Goal: Information Seeking & Learning: Learn about a topic

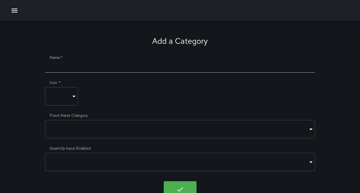
click at [12, 12] on icon "button" at bounding box center [15, 11] width 8 height 8
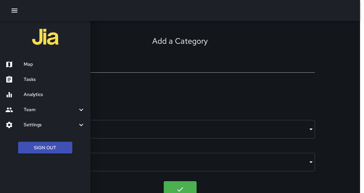
click at [37, 82] on h6 "Tasks" at bounding box center [55, 79] width 62 height 7
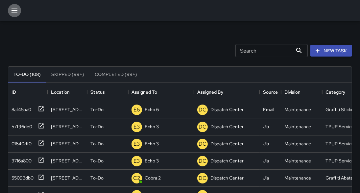
click at [16, 11] on icon "button" at bounding box center [15, 11] width 8 height 8
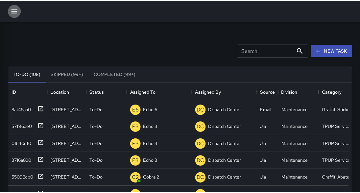
scroll to position [4, 4]
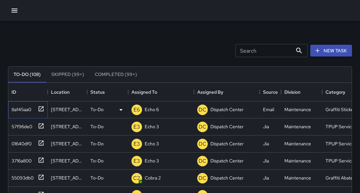
click at [43, 110] on icon at bounding box center [41, 108] width 5 height 5
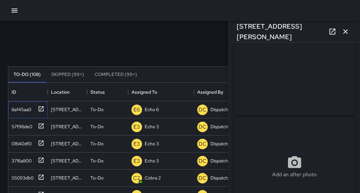
scroll to position [33, 0]
click at [342, 35] on icon "button" at bounding box center [346, 32] width 8 height 8
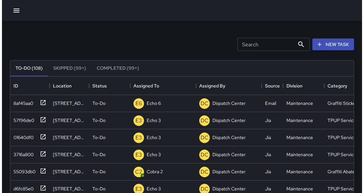
scroll to position [0, 0]
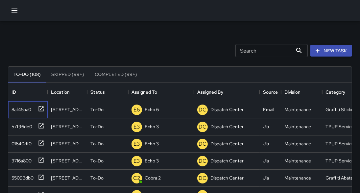
drag, startPoint x: 40, startPoint y: 110, endPoint x: 67, endPoint y: 61, distance: 55.9
drag, startPoint x: 49, startPoint y: 107, endPoint x: 45, endPoint y: 107, distance: 4.3
click at [46, 107] on div "8af45aa0 [STREET_ADDRESS][PERSON_NAME] To-Do E6 Echo 6 DC Dispatch Center Email…" at bounding box center [234, 109] width 452 height 17
click at [43, 109] on icon at bounding box center [41, 108] width 5 height 5
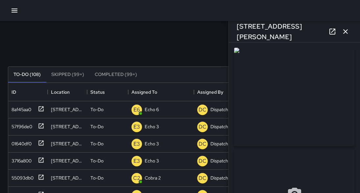
click at [332, 32] on icon at bounding box center [333, 32] width 8 height 8
click at [13, 9] on icon "button" at bounding box center [15, 11] width 6 height 4
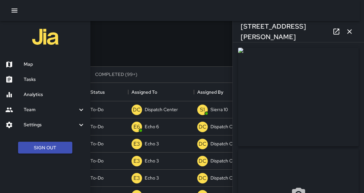
click at [38, 66] on h6 "Map" at bounding box center [55, 64] width 62 height 7
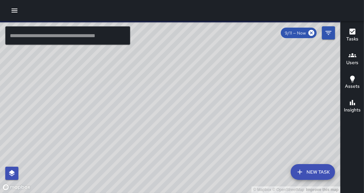
click at [57, 32] on input "text" at bounding box center [67, 35] width 125 height 18
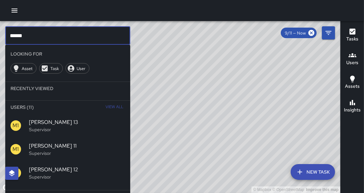
type input "******"
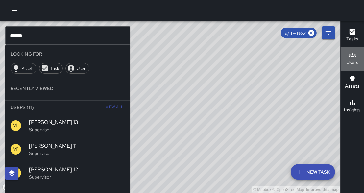
click at [351, 62] on h6 "Users" at bounding box center [352, 62] width 12 height 7
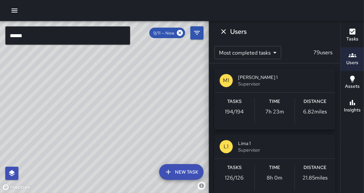
click at [238, 110] on p "194 / 194" at bounding box center [234, 112] width 19 height 8
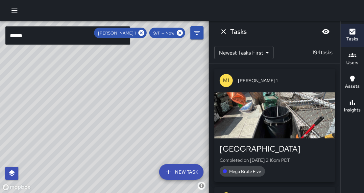
drag, startPoint x: 162, startPoint y: 106, endPoint x: 121, endPoint y: 139, distance: 52.6
click at [121, 139] on div "© Mapbox © OpenStreetMap Improve this map" at bounding box center [104, 107] width 209 height 172
drag, startPoint x: 108, startPoint y: 111, endPoint x: 111, endPoint y: 116, distance: 6.8
click at [111, 116] on div "© Mapbox © OpenStreetMap Improve this map" at bounding box center [104, 107] width 209 height 172
click at [198, 37] on icon "Filters" at bounding box center [197, 33] width 8 height 8
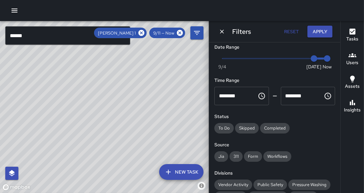
scroll to position [9, 0]
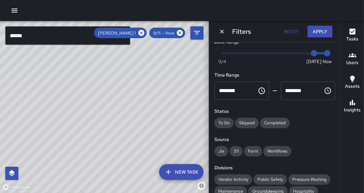
drag, startPoint x: 140, startPoint y: 68, endPoint x: 125, endPoint y: 99, distance: 34.4
click at [125, 99] on div "© Mapbox © OpenStreetMap Improve this map" at bounding box center [104, 107] width 209 height 172
click at [142, 33] on icon at bounding box center [141, 33] width 6 height 6
drag, startPoint x: 162, startPoint y: 72, endPoint x: 182, endPoint y: 79, distance: 21.0
click at [182, 79] on div "© Mapbox © OpenStreetMap Improve this map" at bounding box center [104, 107] width 209 height 172
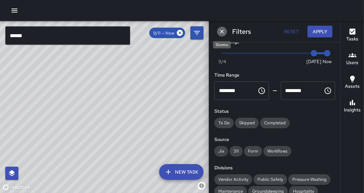
click at [222, 32] on icon "Dismiss" at bounding box center [222, 31] width 7 height 7
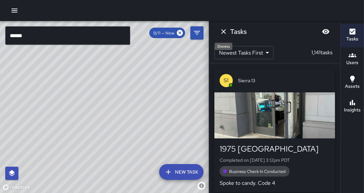
click at [224, 32] on icon "Dismiss" at bounding box center [224, 32] width 8 height 8
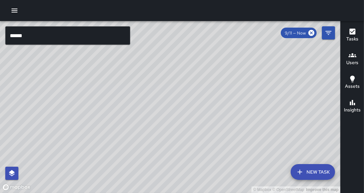
drag, startPoint x: 185, startPoint y: 90, endPoint x: 198, endPoint y: 113, distance: 25.5
click at [198, 113] on div "© Mapbox © OpenStreetMap Improve this map" at bounding box center [170, 107] width 340 height 172
click at [88, 36] on input "******" at bounding box center [67, 35] width 125 height 18
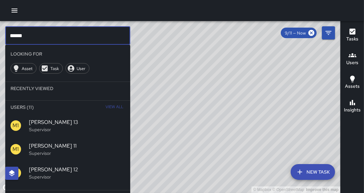
click at [353, 64] on h6 "Users" at bounding box center [352, 62] width 12 height 7
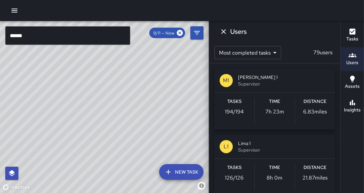
click at [237, 116] on div "Tasks 194 / 194" at bounding box center [234, 111] width 40 height 26
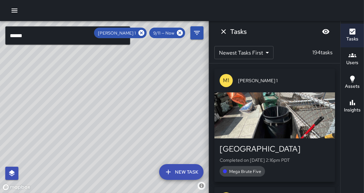
drag, startPoint x: 113, startPoint y: 99, endPoint x: 146, endPoint y: 83, distance: 36.6
click at [148, 82] on div "© Mapbox © OpenStreetMap Improve this map" at bounding box center [104, 107] width 209 height 172
drag, startPoint x: 149, startPoint y: 106, endPoint x: 150, endPoint y: 93, distance: 12.6
click at [150, 93] on div "© Mapbox © OpenStreetMap Improve this map" at bounding box center [104, 107] width 209 height 172
click at [133, 62] on div "© Mapbox © OpenStreetMap Improve this map M1 [PERSON_NAME] [STREET_ADDRESS] Com…" at bounding box center [104, 107] width 209 height 172
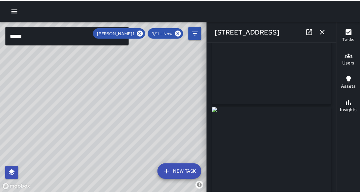
scroll to position [12, 0]
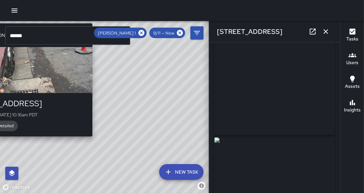
click at [94, 139] on div "© Mapbox © OpenStreetMap Improve this map M1 [PERSON_NAME] [STREET_ADDRESS] Com…" at bounding box center [104, 107] width 209 height 172
type input "**********"
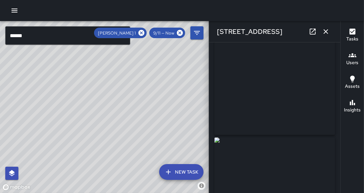
drag, startPoint x: 142, startPoint y: 111, endPoint x: 145, endPoint y: 77, distance: 34.1
click at [145, 77] on div "© Mapbox © OpenStreetMap Improve this map" at bounding box center [104, 107] width 209 height 172
drag, startPoint x: 146, startPoint y: 83, endPoint x: 156, endPoint y: 74, distance: 13.5
click at [156, 74] on div "© Mapbox © OpenStreetMap Improve this map" at bounding box center [104, 107] width 209 height 172
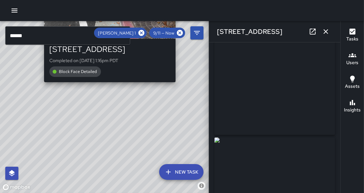
click at [178, 85] on div "© Mapbox © OpenStreetMap Improve this map M1 [PERSON_NAME] 1 [STREET_ADDRESS] C…" at bounding box center [104, 107] width 209 height 172
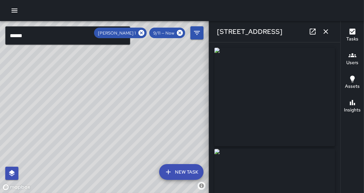
type input "**********"
drag, startPoint x: 163, startPoint y: 150, endPoint x: 193, endPoint y: 107, distance: 52.5
click at [194, 108] on div "© Mapbox © OpenStreetMap Improve this map" at bounding box center [104, 107] width 209 height 172
click at [329, 31] on icon "button" at bounding box center [326, 32] width 8 height 8
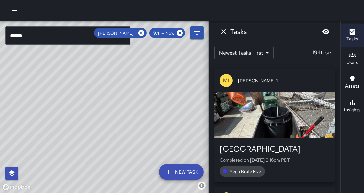
click at [14, 12] on icon "button" at bounding box center [15, 11] width 8 height 8
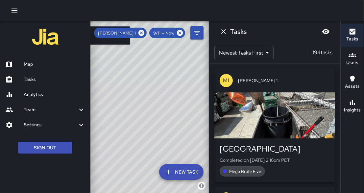
click at [42, 81] on h6 "Tasks" at bounding box center [55, 79] width 62 height 7
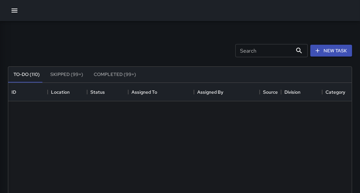
scroll to position [275, 340]
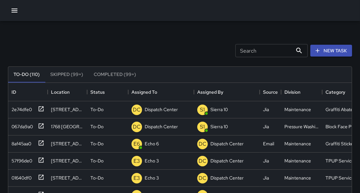
click at [15, 13] on icon "button" at bounding box center [15, 11] width 8 height 8
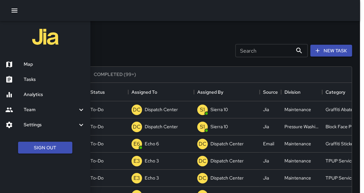
click at [30, 81] on h6 "Tasks" at bounding box center [55, 79] width 62 height 7
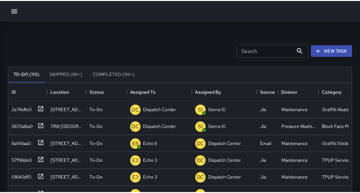
scroll to position [4, 4]
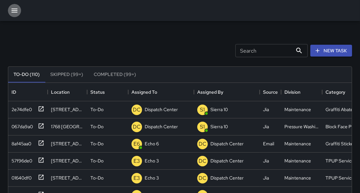
click at [16, 10] on icon "button" at bounding box center [15, 11] width 8 height 8
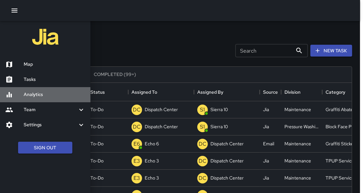
click at [40, 97] on h6 "Analytics" at bounding box center [55, 94] width 62 height 7
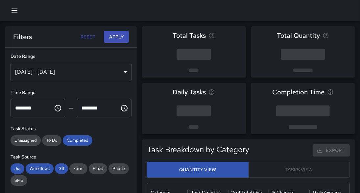
scroll to position [193, 198]
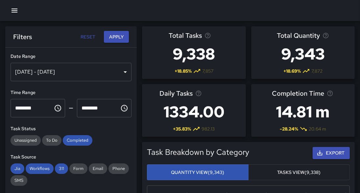
click at [87, 70] on div "[DATE] - [DATE]" at bounding box center [71, 72] width 121 height 18
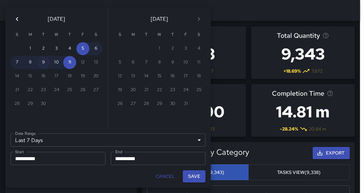
click at [44, 64] on button "9" at bounding box center [43, 62] width 13 height 13
type input "******"
type input "**********"
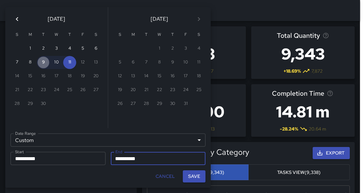
click at [44, 64] on button "9" at bounding box center [43, 62] width 13 height 13
type input "**********"
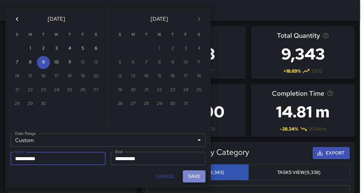
click at [201, 181] on button "Save" at bounding box center [194, 176] width 23 height 12
type input "**********"
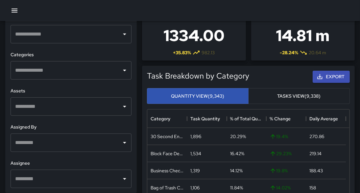
scroll to position [80, 0]
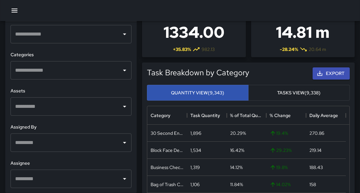
click at [69, 186] on div "​" at bounding box center [71, 179] width 121 height 18
type input "*"
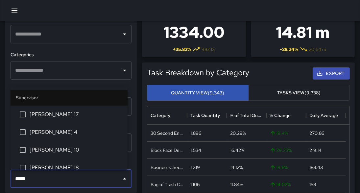
type input "******"
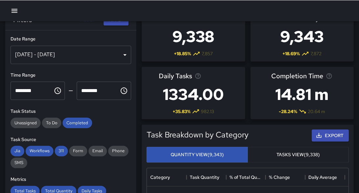
scroll to position [0, 0]
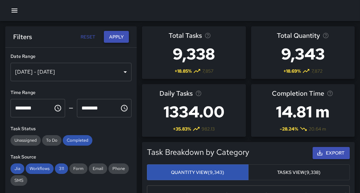
click at [121, 40] on button "Apply" at bounding box center [116, 37] width 25 height 12
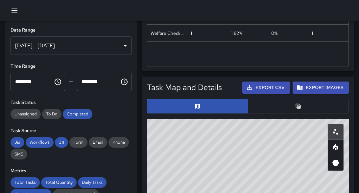
scroll to position [316, 0]
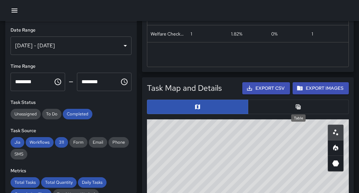
click at [298, 104] on icon "Table" at bounding box center [298, 107] width 7 height 7
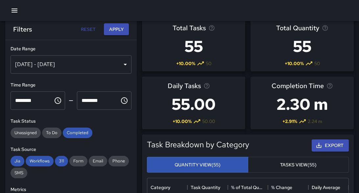
scroll to position [0, 0]
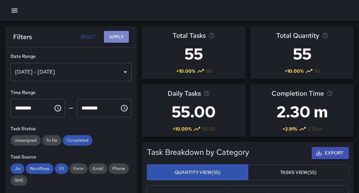
click at [118, 41] on button "Apply" at bounding box center [116, 37] width 25 height 12
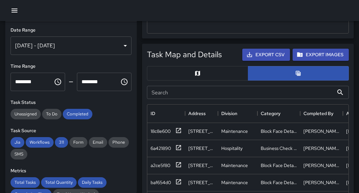
click at [13, 12] on icon "button" at bounding box center [15, 11] width 6 height 4
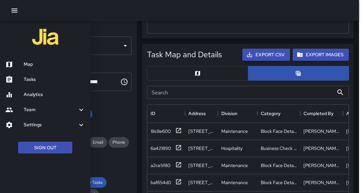
click at [27, 65] on h6 "Map" at bounding box center [55, 64] width 62 height 7
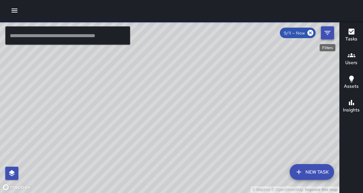
click at [327, 35] on icon "Filters" at bounding box center [328, 33] width 8 height 8
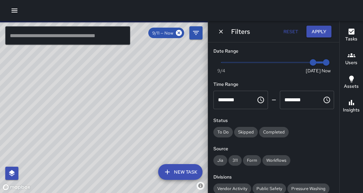
type input "*"
click at [256, 62] on span at bounding box center [273, 62] width 105 height 1
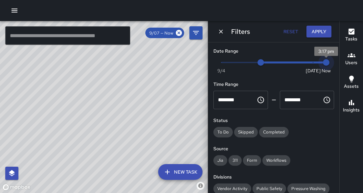
type input "*"
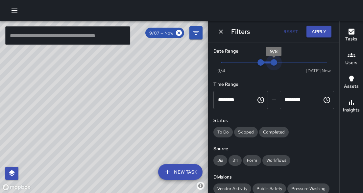
drag, startPoint x: 320, startPoint y: 63, endPoint x: 237, endPoint y: 65, distance: 82.9
click at [237, 65] on span "Now [DATE] 9/7 9/8" at bounding box center [273, 63] width 105 height 10
click at [325, 34] on button "Apply" at bounding box center [319, 32] width 25 height 12
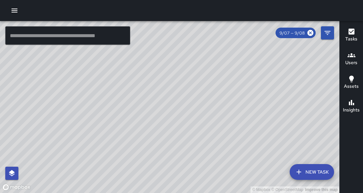
click at [350, 59] on h6 "Users" at bounding box center [351, 62] width 12 height 7
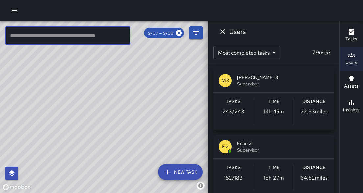
click at [89, 38] on input "text" at bounding box center [67, 35] width 125 height 18
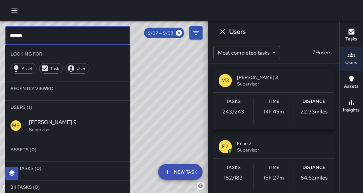
type input "******"
click at [36, 128] on p "Supervisor" at bounding box center [77, 129] width 96 height 7
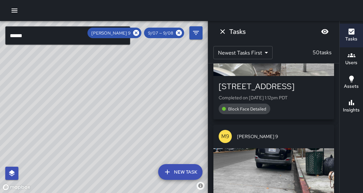
scroll to position [968, 0]
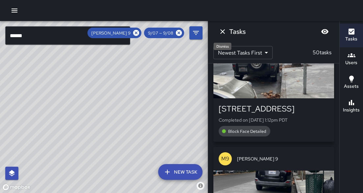
click at [223, 32] on icon "Dismiss" at bounding box center [222, 31] width 5 height 5
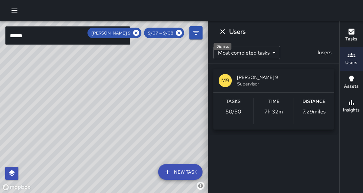
click at [221, 34] on icon "Dismiss" at bounding box center [223, 32] width 8 height 8
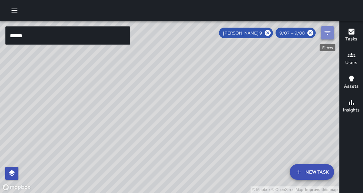
click at [324, 36] on icon "Filters" at bounding box center [328, 33] width 8 height 8
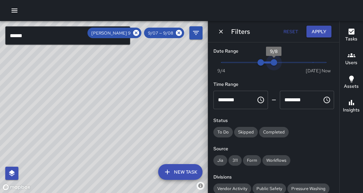
drag, startPoint x: 274, startPoint y: 64, endPoint x: 278, endPoint y: 63, distance: 4.5
click at [277, 63] on span "9/8" at bounding box center [274, 62] width 7 height 7
click at [277, 62] on span "9/8" at bounding box center [274, 62] width 7 height 7
drag, startPoint x: 271, startPoint y: 62, endPoint x: 276, endPoint y: 62, distance: 5.3
click at [276, 62] on span "9/8" at bounding box center [274, 62] width 7 height 7
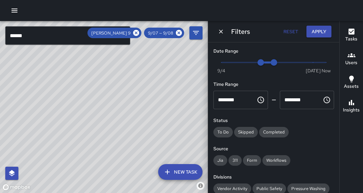
type input "*"
click at [279, 61] on span "Now [DATE] 9/7 9/8" at bounding box center [273, 63] width 105 height 10
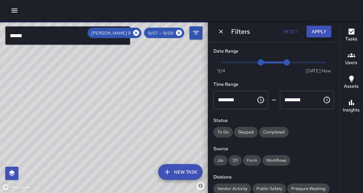
click at [317, 34] on button "Apply" at bounding box center [319, 32] width 25 height 12
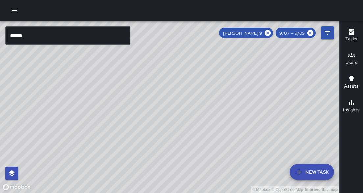
click at [349, 57] on icon "button" at bounding box center [352, 55] width 8 height 8
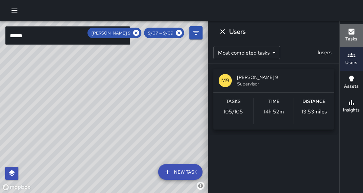
click at [350, 36] on h6 "Tasks" at bounding box center [351, 39] width 12 height 7
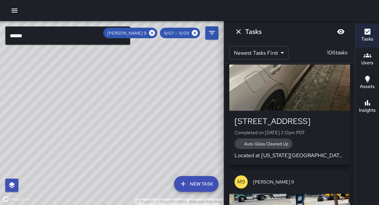
scroll to position [0, 0]
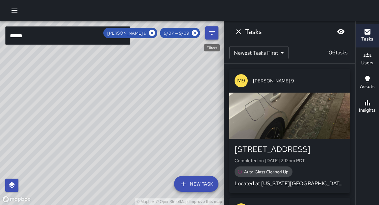
click at [217, 35] on button "Filters" at bounding box center [211, 32] width 13 height 13
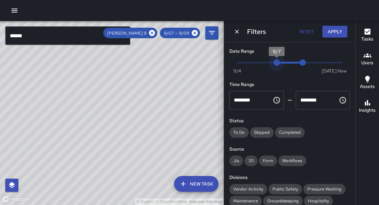
type input "*"
drag, startPoint x: 276, startPoint y: 62, endPoint x: 294, endPoint y: 64, distance: 17.5
click at [293, 64] on span "9/8" at bounding box center [289, 62] width 7 height 7
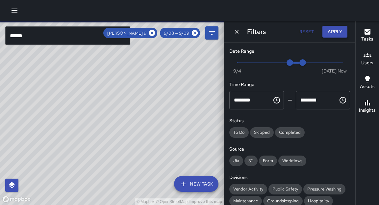
click at [335, 36] on button "Apply" at bounding box center [334, 32] width 25 height 12
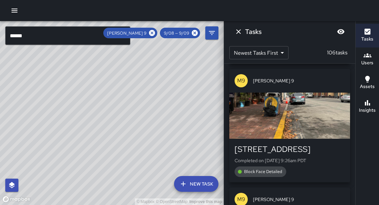
scroll to position [4088, 0]
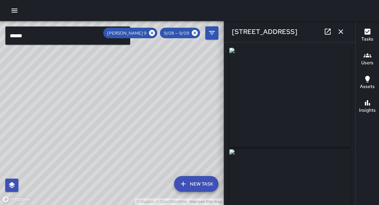
click at [291, 170] on div "© Mapbox © OpenStreetMap Improve this map ****** ​ New Task [PERSON_NAME] 9 9/0…" at bounding box center [189, 113] width 379 height 184
click at [177, 94] on div "© Mapbox © OpenStreetMap Improve this map" at bounding box center [112, 113] width 224 height 184
click at [152, 34] on icon at bounding box center [152, 33] width 6 height 6
click at [343, 31] on icon "button" at bounding box center [341, 32] width 8 height 8
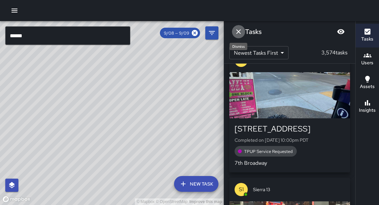
click at [238, 32] on icon "Dismiss" at bounding box center [238, 31] width 5 height 5
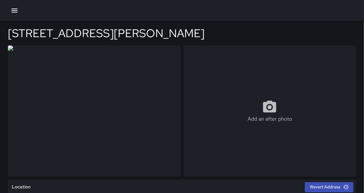
type input "**********"
